Goal: Transaction & Acquisition: Purchase product/service

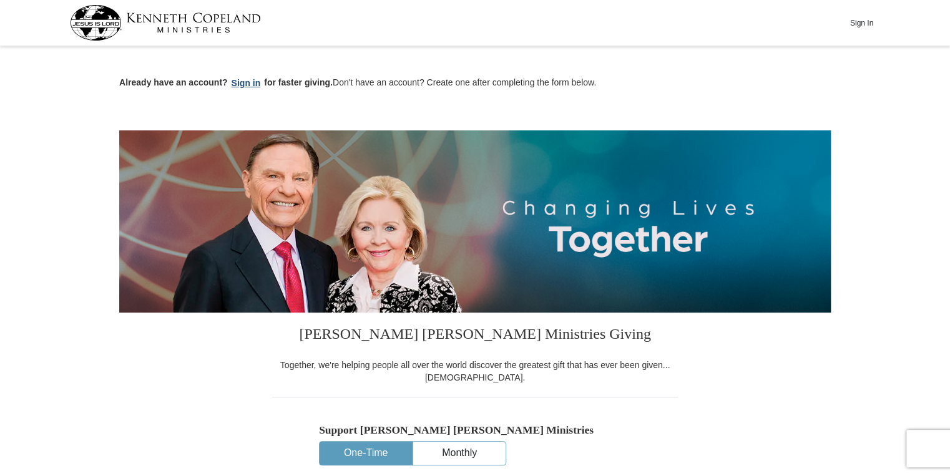
click at [244, 85] on button "Sign in" at bounding box center [246, 83] width 37 height 14
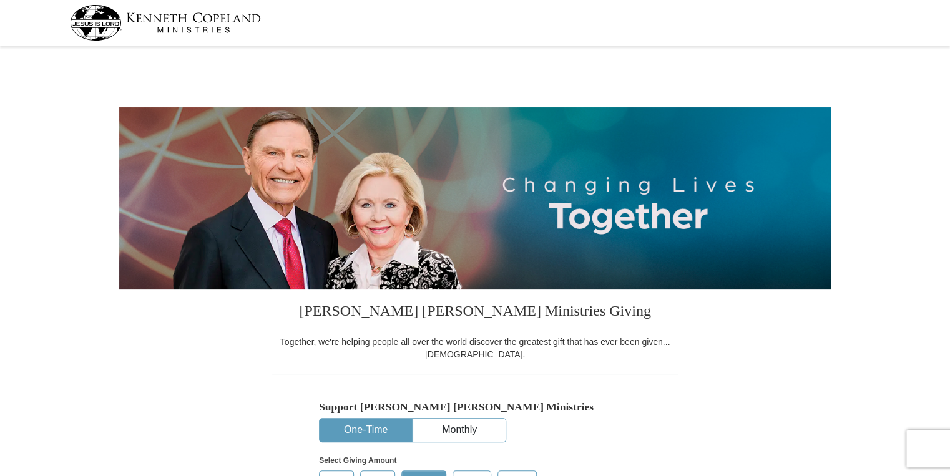
select select "OH"
click at [358, 442] on button "One-Time" at bounding box center [366, 430] width 92 height 23
click at [362, 434] on button "One-Time" at bounding box center [366, 430] width 92 height 23
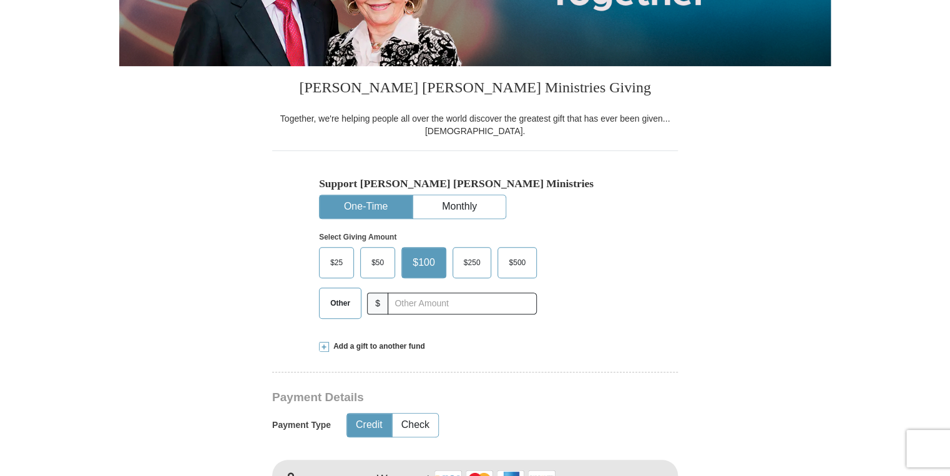
scroll to position [300, 0]
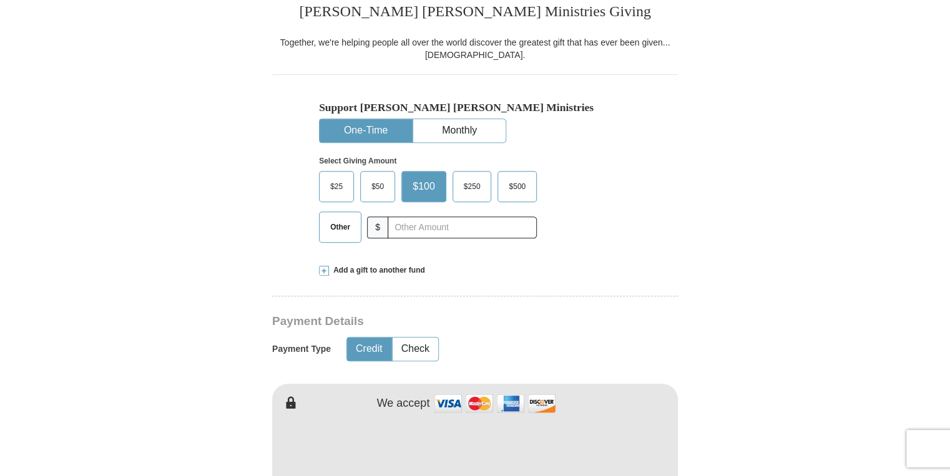
click at [325, 272] on span at bounding box center [324, 271] width 10 height 10
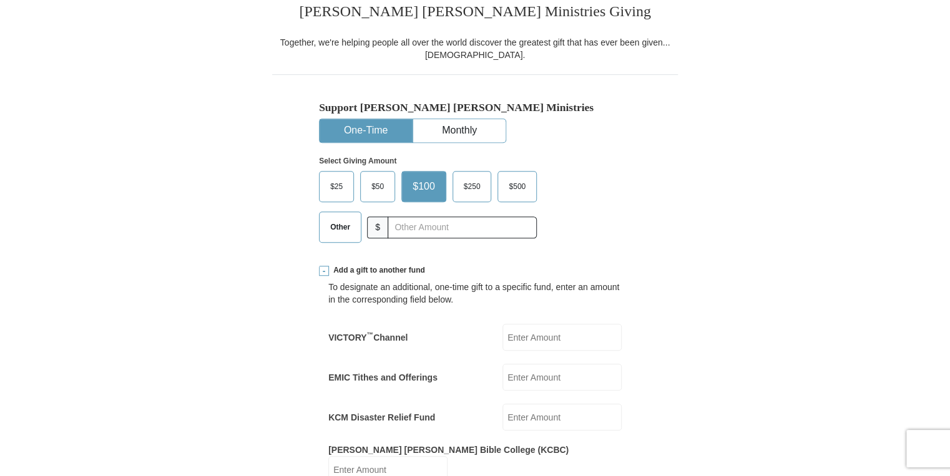
click at [481, 338] on div "VICTORY ™ Channel VICTORY<sup>&trade;</sup> Channel Amount must be a valid numb…" at bounding box center [475, 337] width 294 height 27
click at [466, 339] on div "VICTORY ™ Channel VICTORY<sup>&trade;</sup> Channel Amount must be a valid numb…" at bounding box center [475, 337] width 294 height 27
click at [535, 342] on input "VICTORY ™ Channel" at bounding box center [562, 337] width 119 height 27
type input "100.00"
click at [345, 229] on span "Other" at bounding box center [340, 227] width 32 height 19
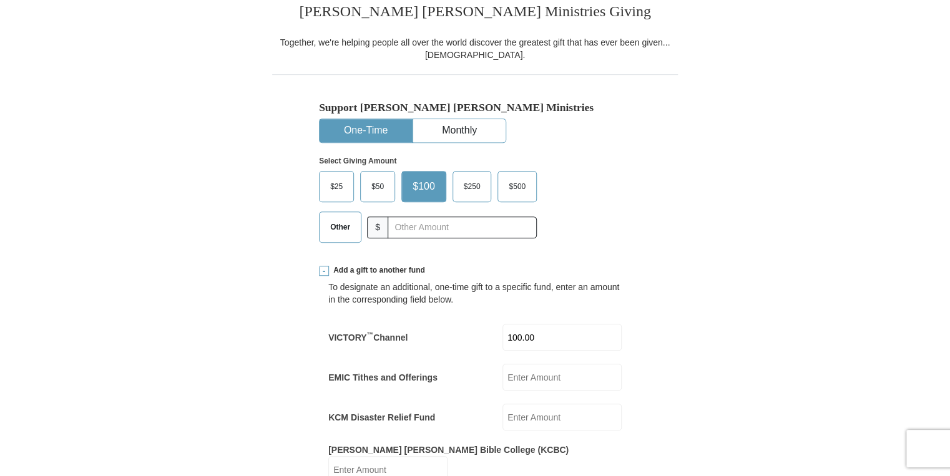
click at [0, 0] on input "Other" at bounding box center [0, 0] width 0 height 0
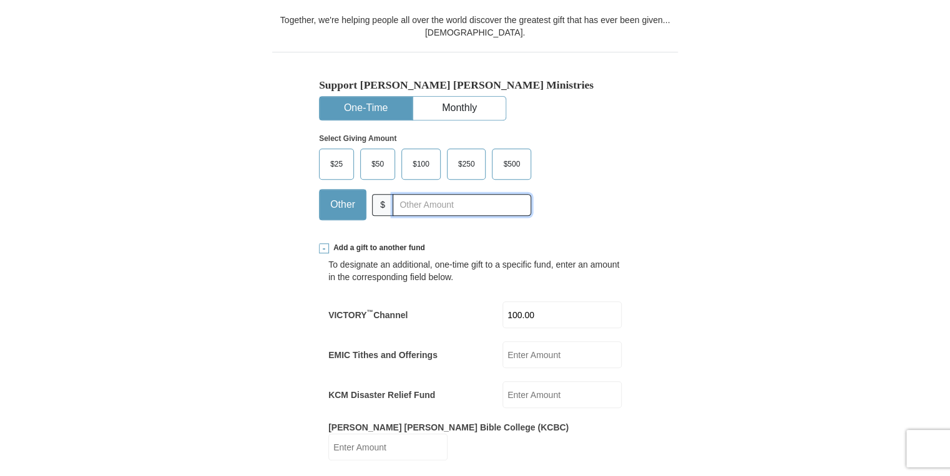
scroll to position [100, 0]
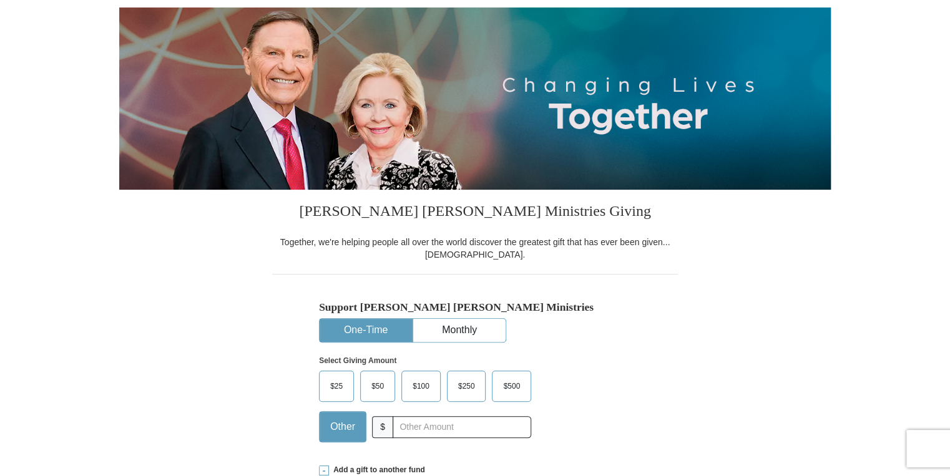
click at [420, 382] on span "$100" at bounding box center [421, 386] width 29 height 19
click at [0, 0] on input "$100" at bounding box center [0, 0] width 0 height 0
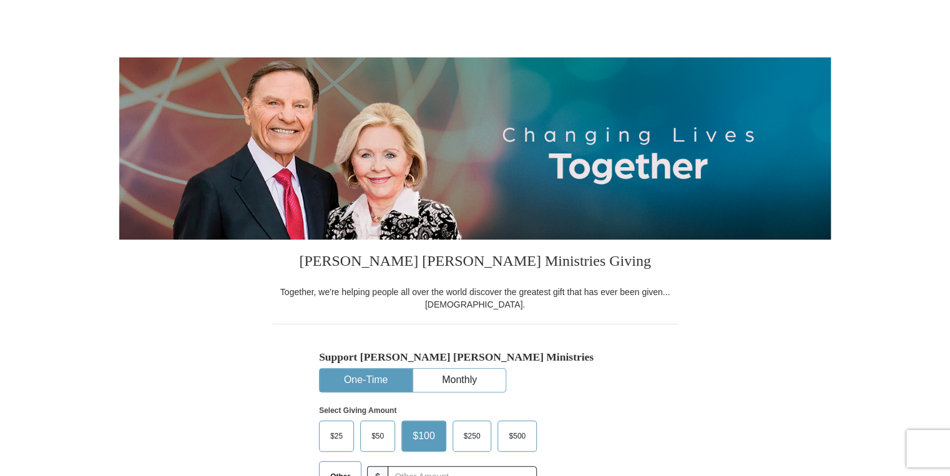
scroll to position [300, 0]
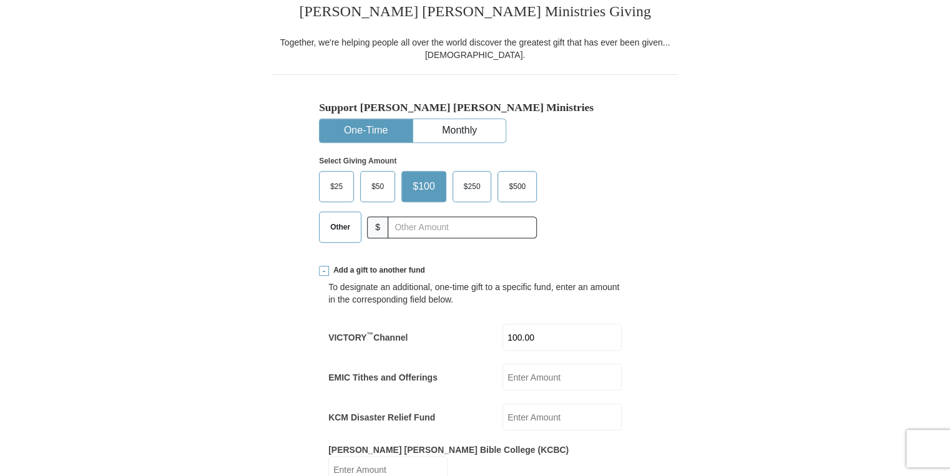
click at [380, 230] on span "$" at bounding box center [377, 228] width 21 height 22
click at [383, 227] on span "$" at bounding box center [377, 228] width 21 height 22
click at [342, 225] on span "Other" at bounding box center [340, 227] width 32 height 19
click at [0, 0] on input "Other" at bounding box center [0, 0] width 0 height 0
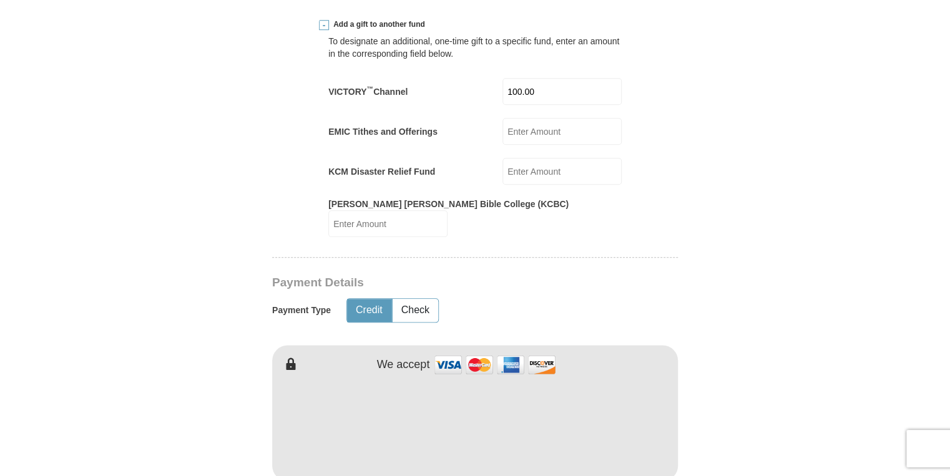
scroll to position [521, 0]
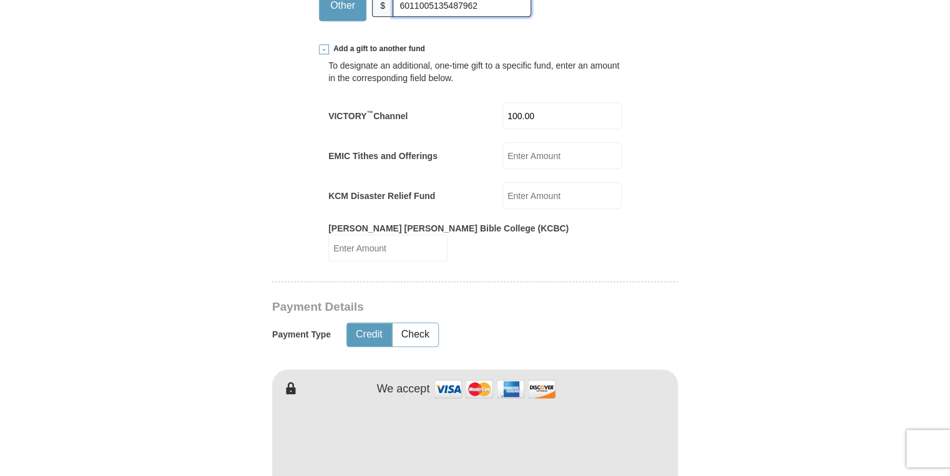
type input "60110051354879626"
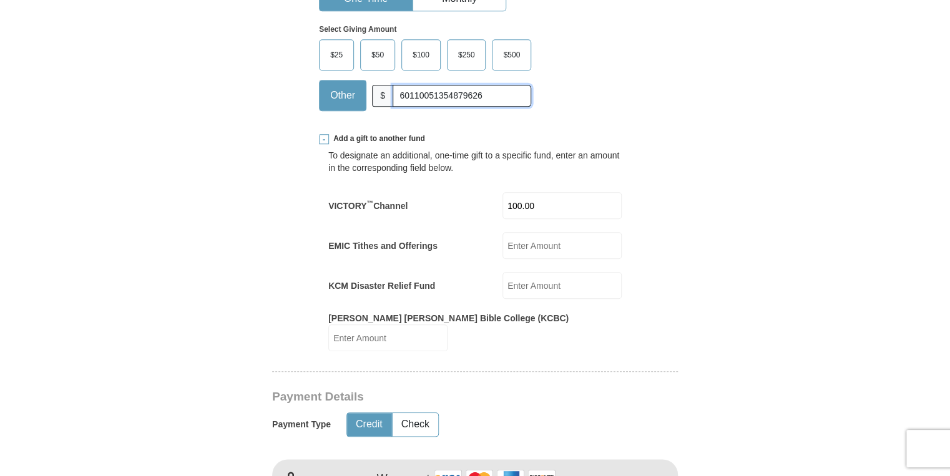
scroll to position [422, 0]
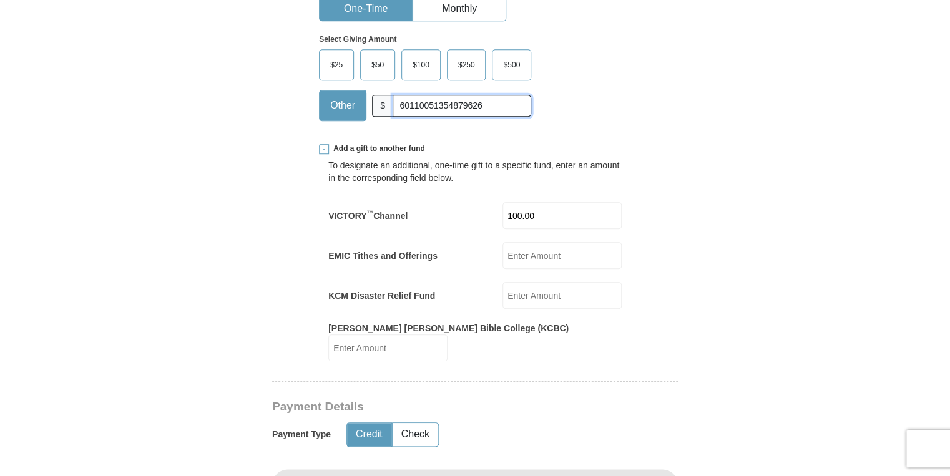
drag, startPoint x: 492, startPoint y: 105, endPoint x: 345, endPoint y: 89, distance: 147.7
click at [345, 89] on div "$25 $50 $100 $250 $500" at bounding box center [425, 85] width 212 height 72
type input "[CREDIT_CARD_NUMBER]"
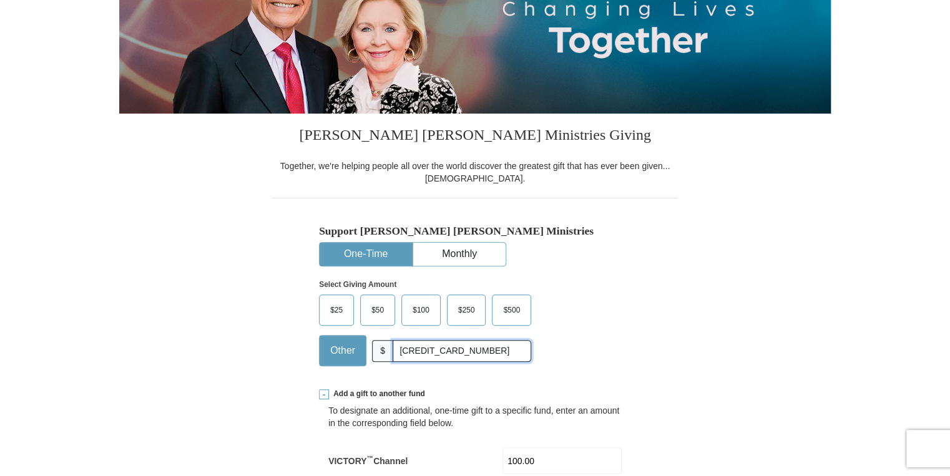
scroll to position [172, 0]
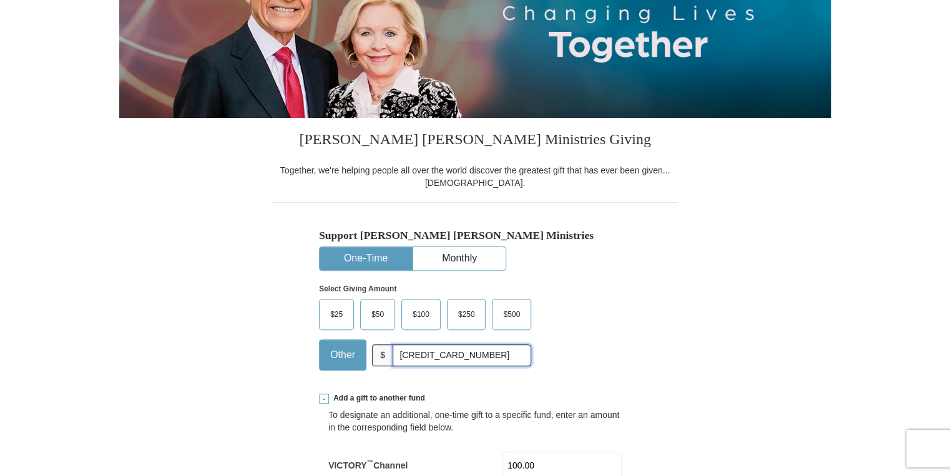
drag, startPoint x: 482, startPoint y: 358, endPoint x: 395, endPoint y: 348, distance: 88.0
click at [395, 348] on input "[CREDIT_CARD_NUMBER]" at bounding box center [462, 356] width 139 height 22
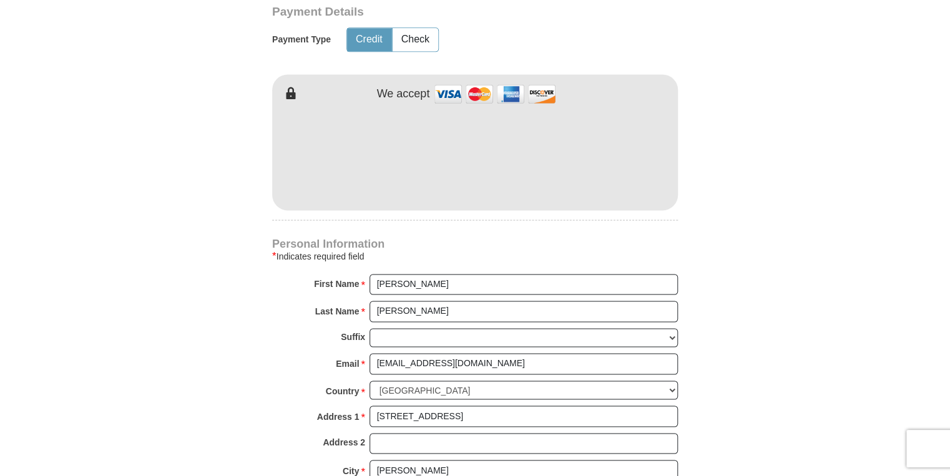
scroll to position [821, 0]
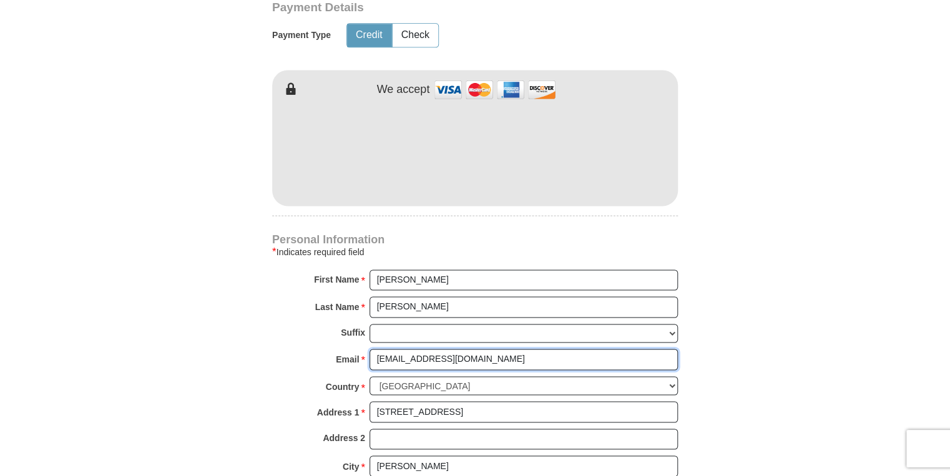
click at [521, 349] on input "[EMAIL_ADDRESS][DOMAIN_NAME]" at bounding box center [524, 359] width 308 height 21
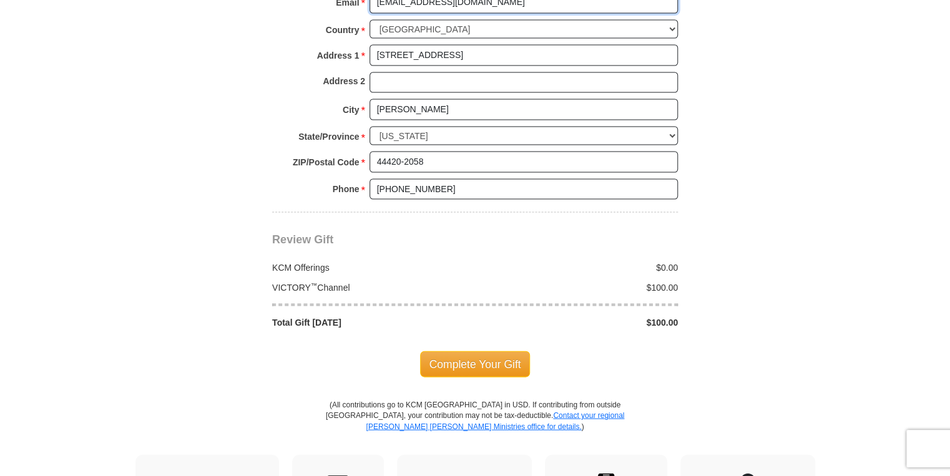
scroll to position [1271, 0]
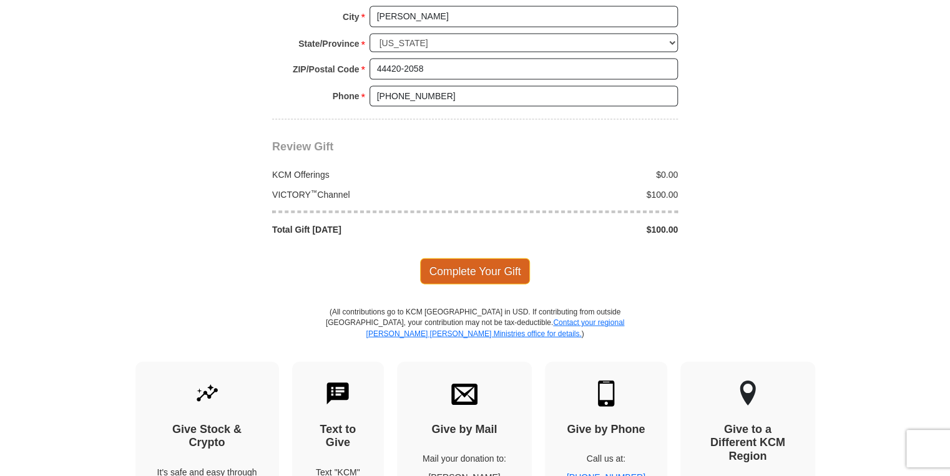
click at [443, 260] on span "Complete Your Gift" at bounding box center [475, 272] width 111 height 26
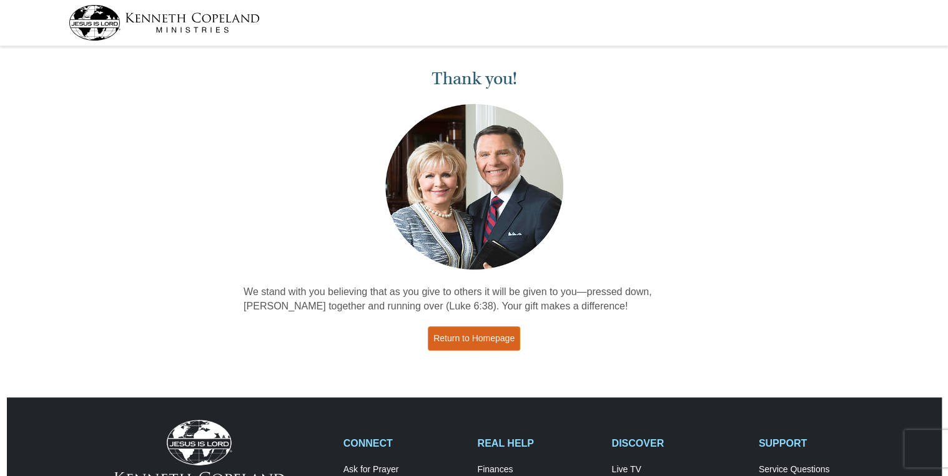
click at [451, 338] on link "Return to Homepage" at bounding box center [474, 339] width 92 height 24
